Goal: Communication & Community: Connect with others

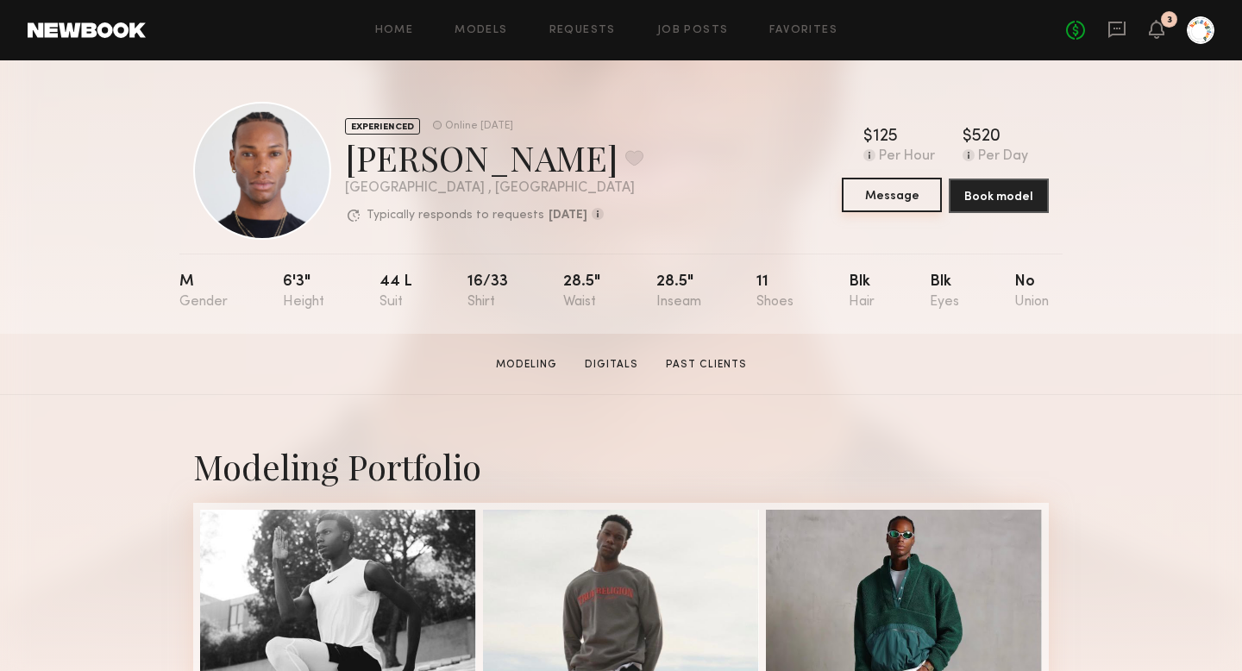
click at [899, 185] on button "Message" at bounding box center [892, 195] width 100 height 34
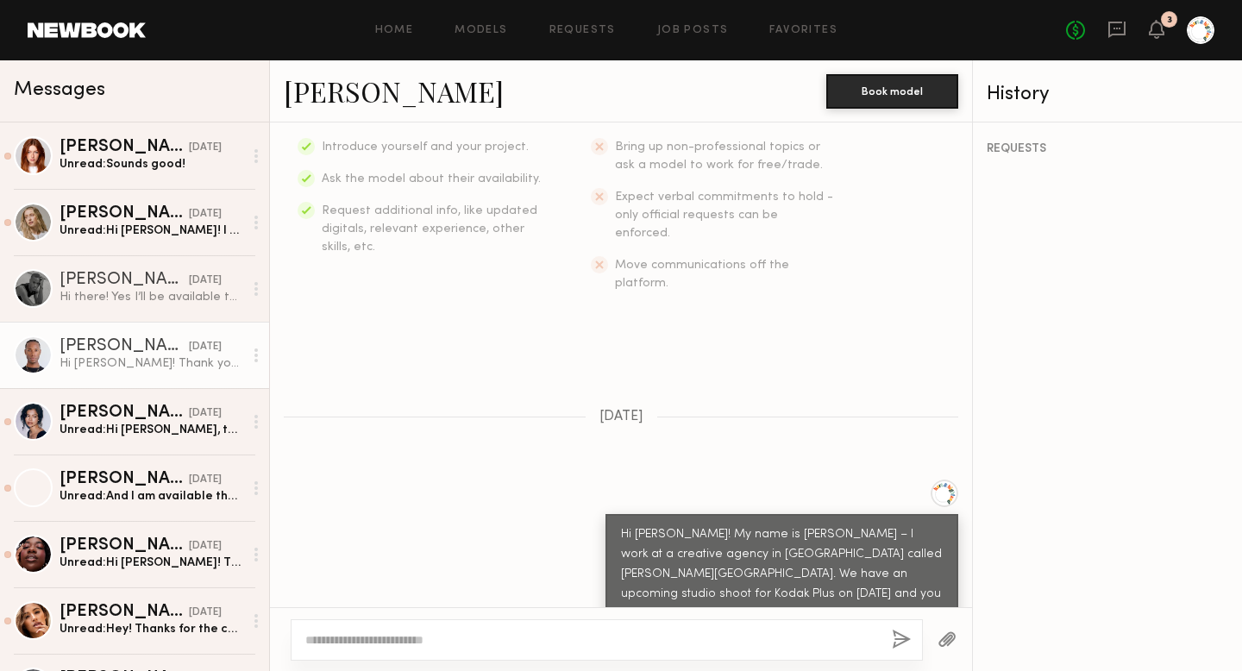
scroll to position [558, 0]
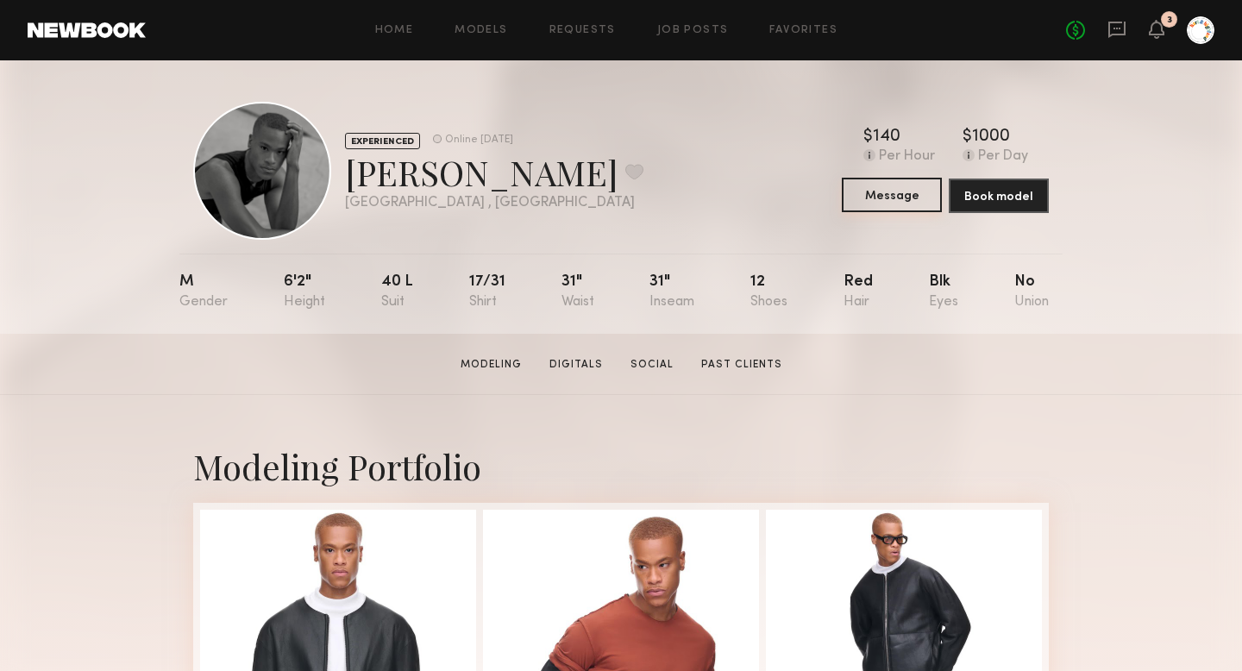
click at [888, 192] on button "Message" at bounding box center [892, 195] width 100 height 34
